Goal: Register for event/course

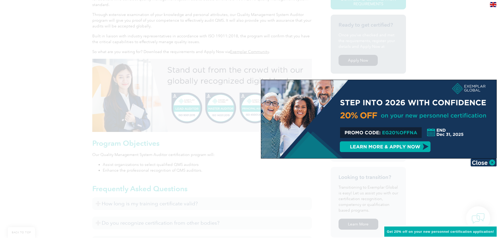
scroll to position [183, 0]
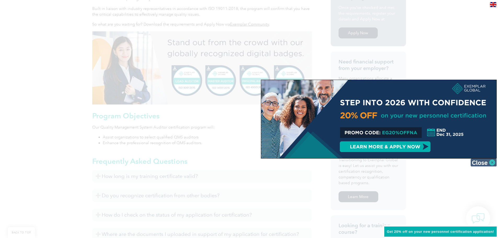
click at [494, 163] on img at bounding box center [484, 163] width 26 height 8
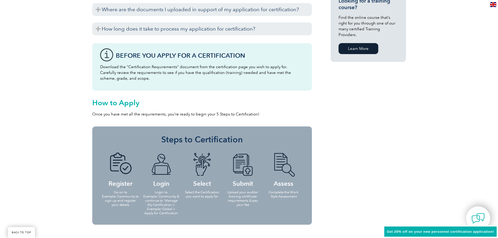
scroll to position [419, 0]
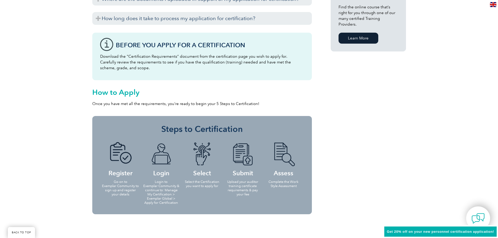
click at [123, 192] on p "Go on to Exemplar Community to sign up and register your details" at bounding box center [121, 188] width 38 height 17
click at [121, 167] on h4 "Register" at bounding box center [121, 159] width 38 height 34
click at [122, 152] on img at bounding box center [120, 154] width 29 height 24
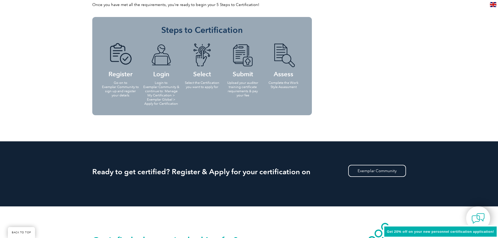
scroll to position [549, 0]
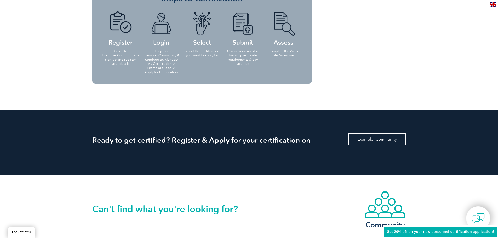
click at [368, 137] on link "Exemplar Community" at bounding box center [377, 139] width 58 height 12
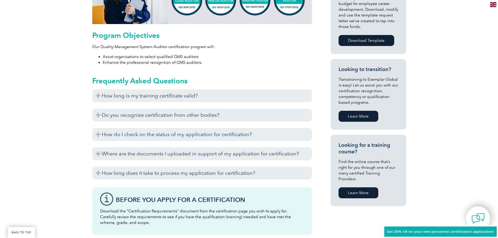
scroll to position [303, 0]
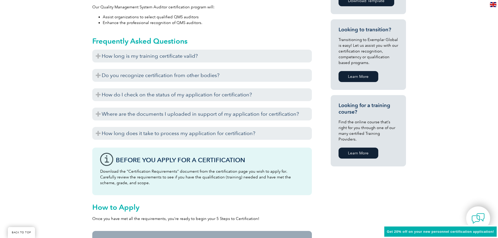
click at [348, 151] on link "Learn More" at bounding box center [359, 153] width 40 height 11
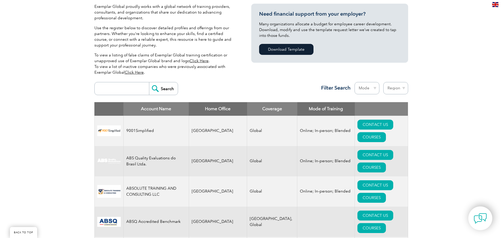
scroll to position [78, 0]
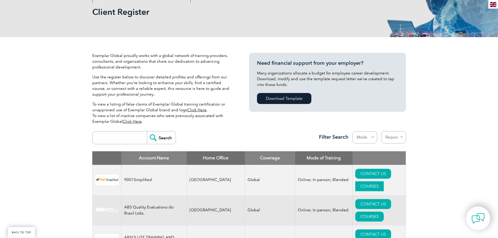
click at [384, 182] on link "COURSES" at bounding box center [369, 187] width 29 height 10
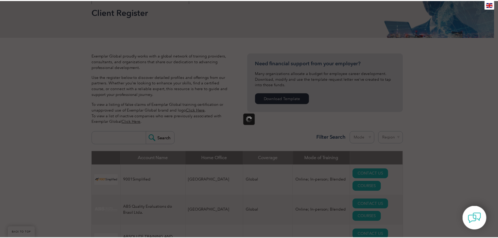
scroll to position [0, 0]
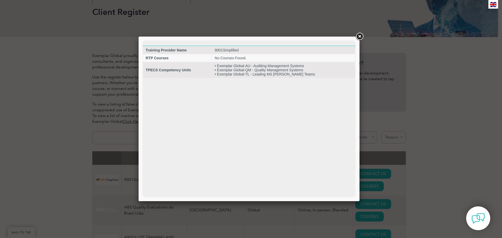
click at [362, 36] on link at bounding box center [359, 36] width 9 height 9
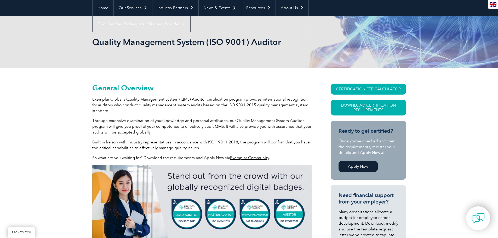
scroll to position [52, 0]
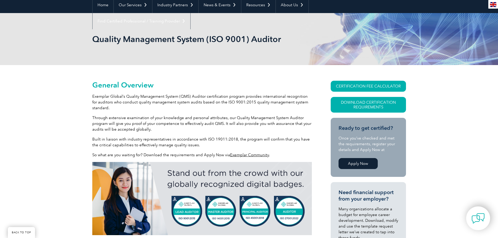
click at [352, 166] on link "Apply Now" at bounding box center [358, 163] width 39 height 11
